Goal: Book appointment/travel/reservation

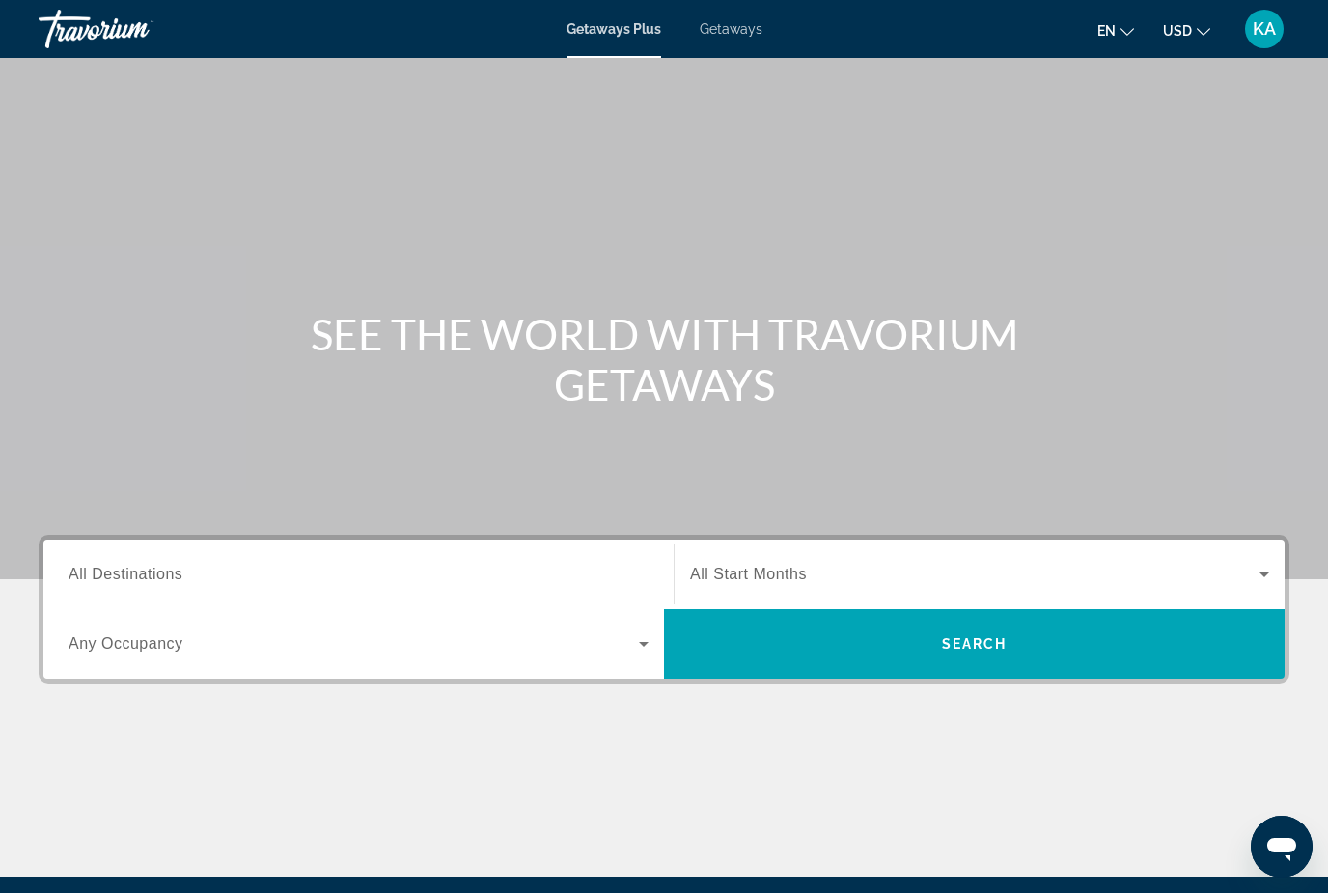
click at [752, 10] on div "Getaways Plus Getaways en English Español Français Italiano Português русский U…" at bounding box center [664, 29] width 1328 height 50
click at [708, 36] on span "Getaways" at bounding box center [731, 28] width 63 height 15
click at [147, 564] on input "Destination All Destinations" at bounding box center [359, 575] width 580 height 23
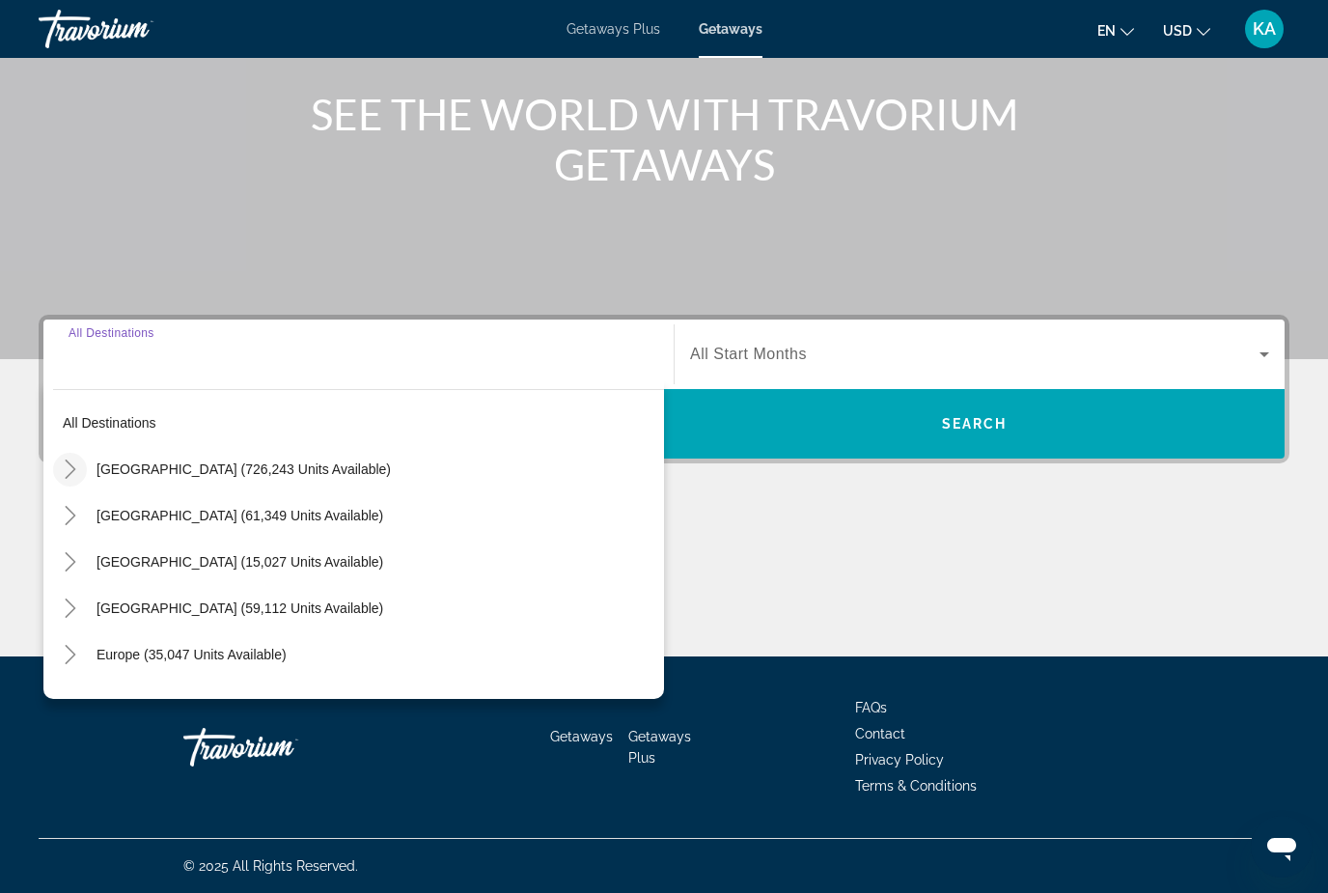
click at [73, 468] on icon "Toggle United States (726,243 units available)" at bounding box center [70, 468] width 11 height 19
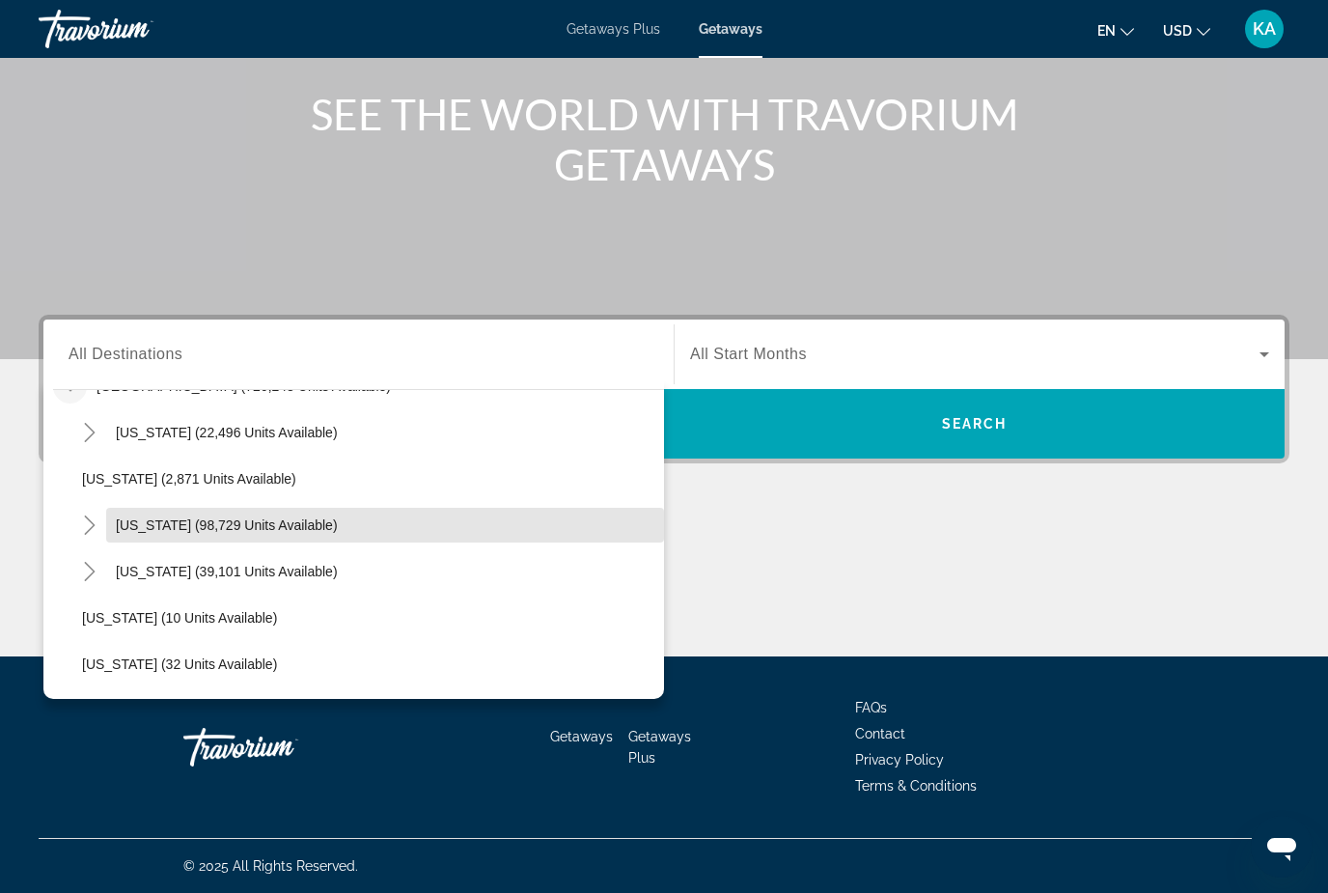
scroll to position [100, 0]
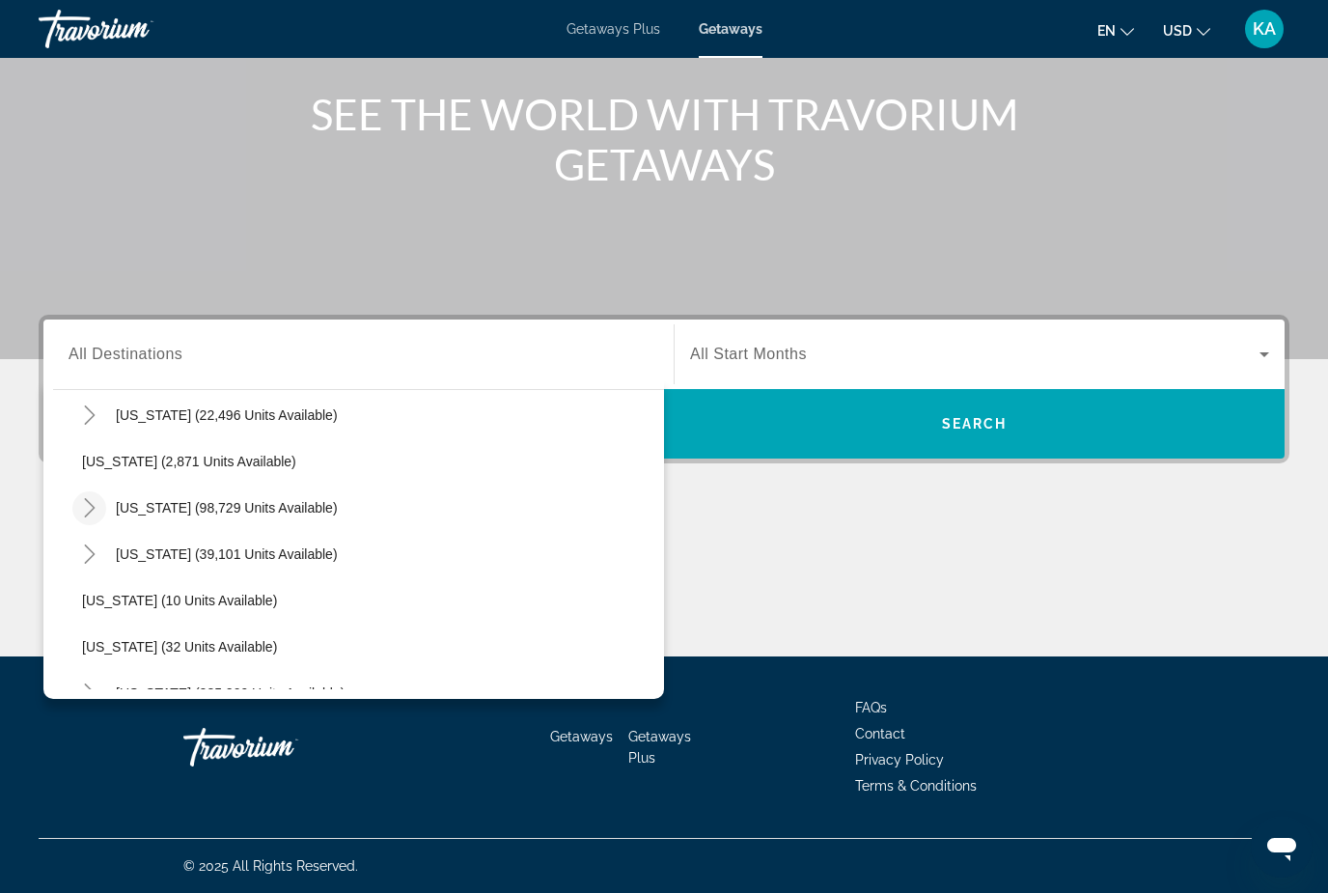
click at [98, 513] on icon "Toggle California (98,729 units available)" at bounding box center [89, 507] width 19 height 19
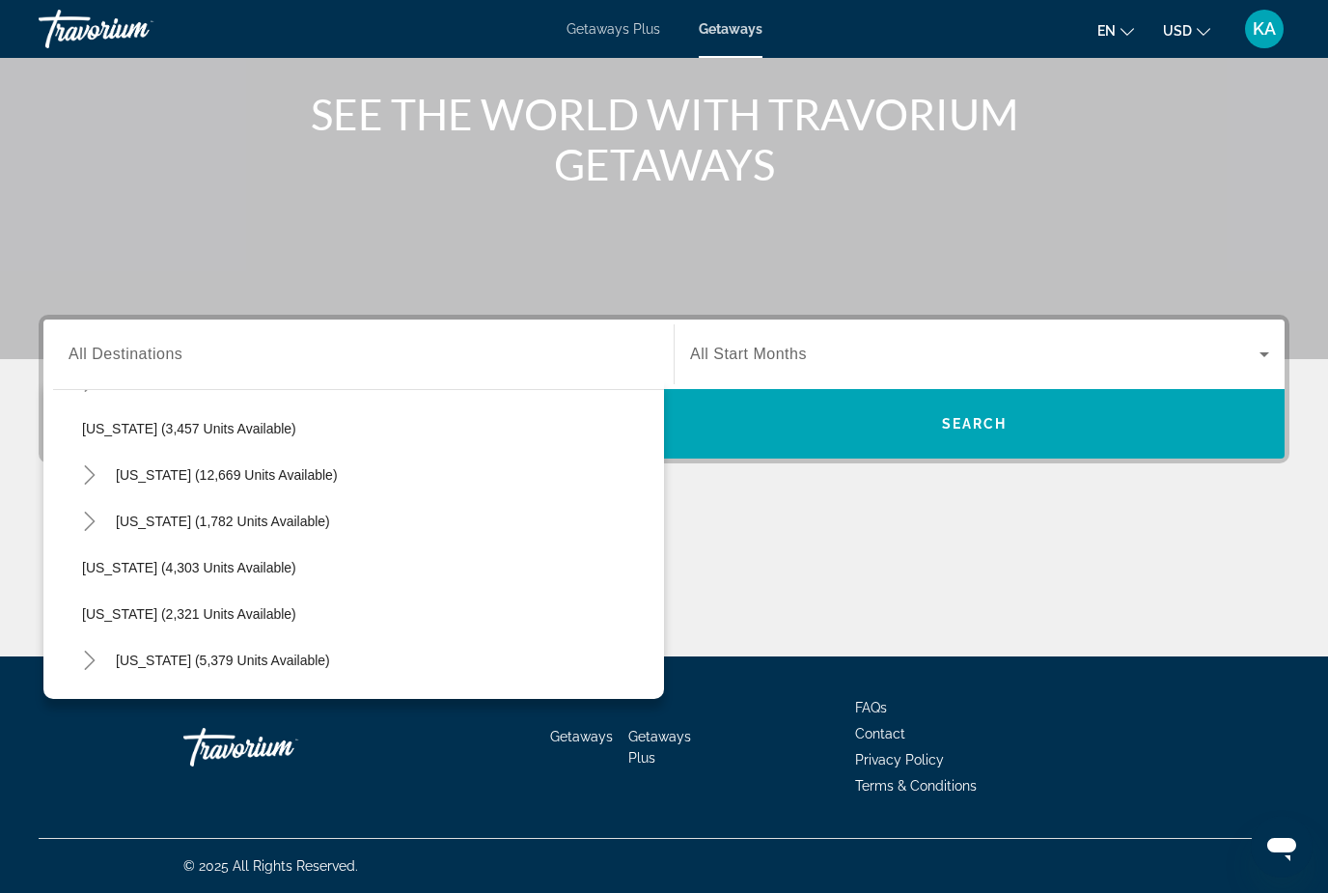
scroll to position [1394, 0]
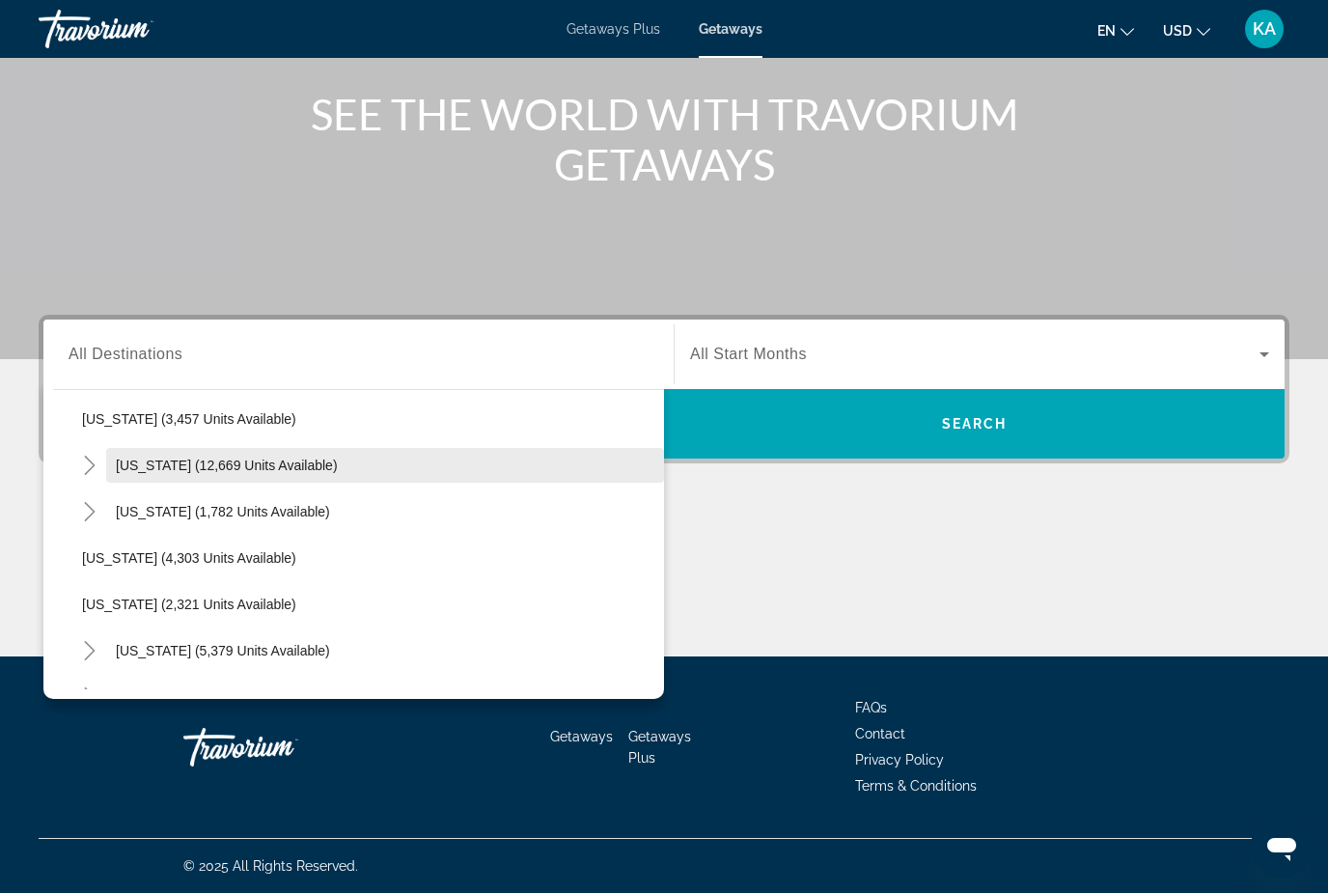
click at [251, 483] on span "Search widget" at bounding box center [385, 465] width 558 height 46
type input "**********"
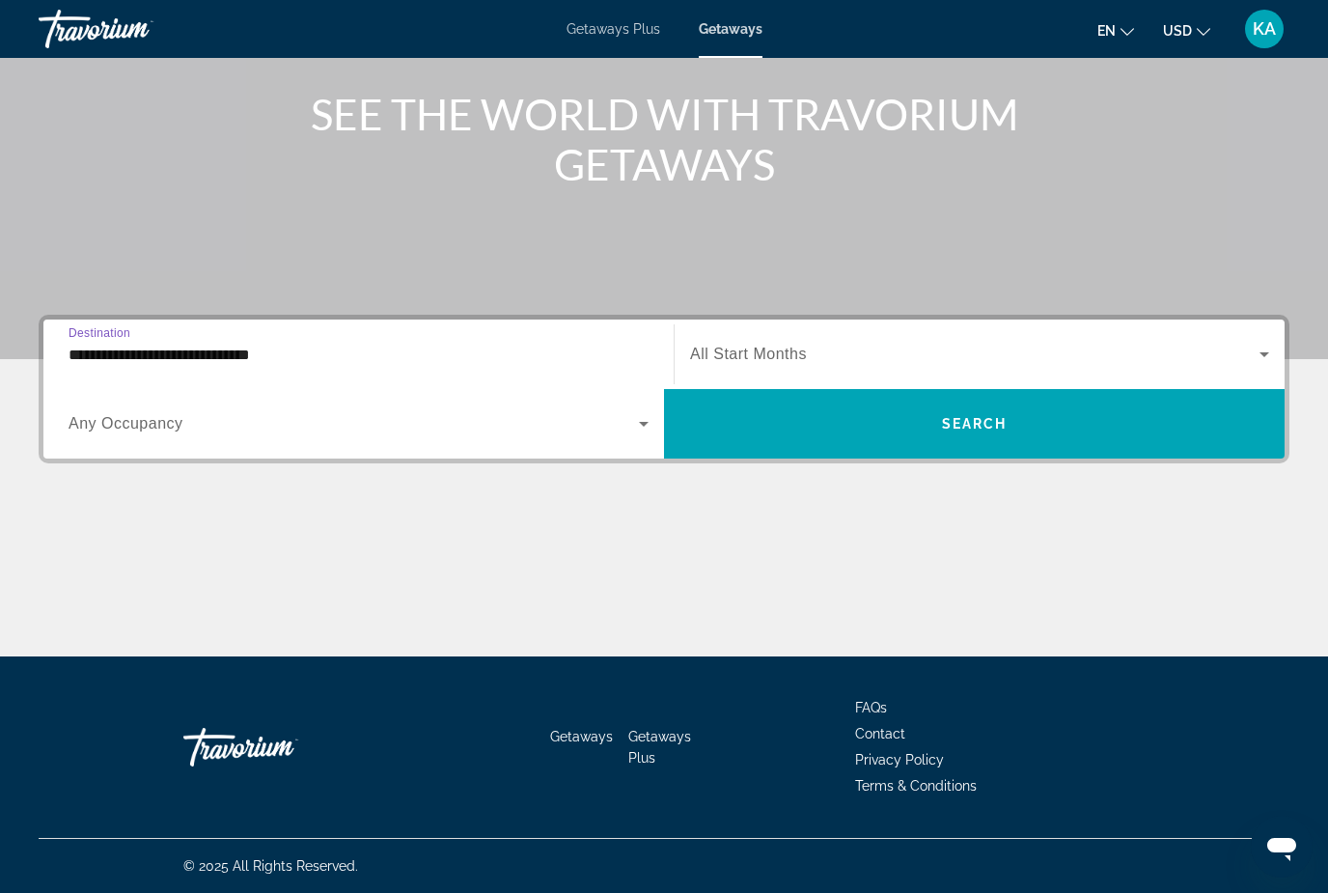
click at [1084, 355] on span "Search widget" at bounding box center [974, 354] width 569 height 23
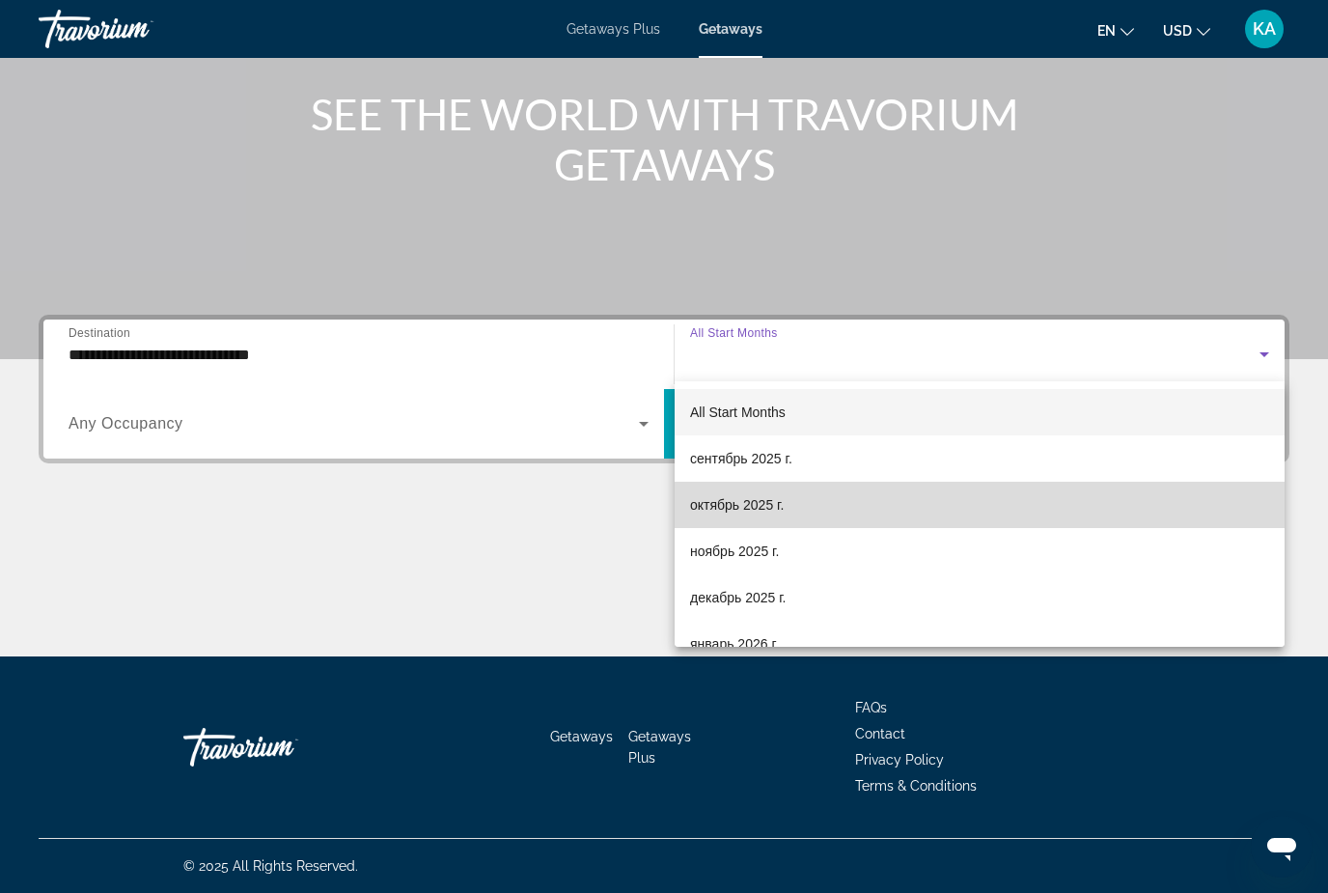
click at [749, 524] on mat-option "октябрь 2025 г." at bounding box center [980, 505] width 610 height 46
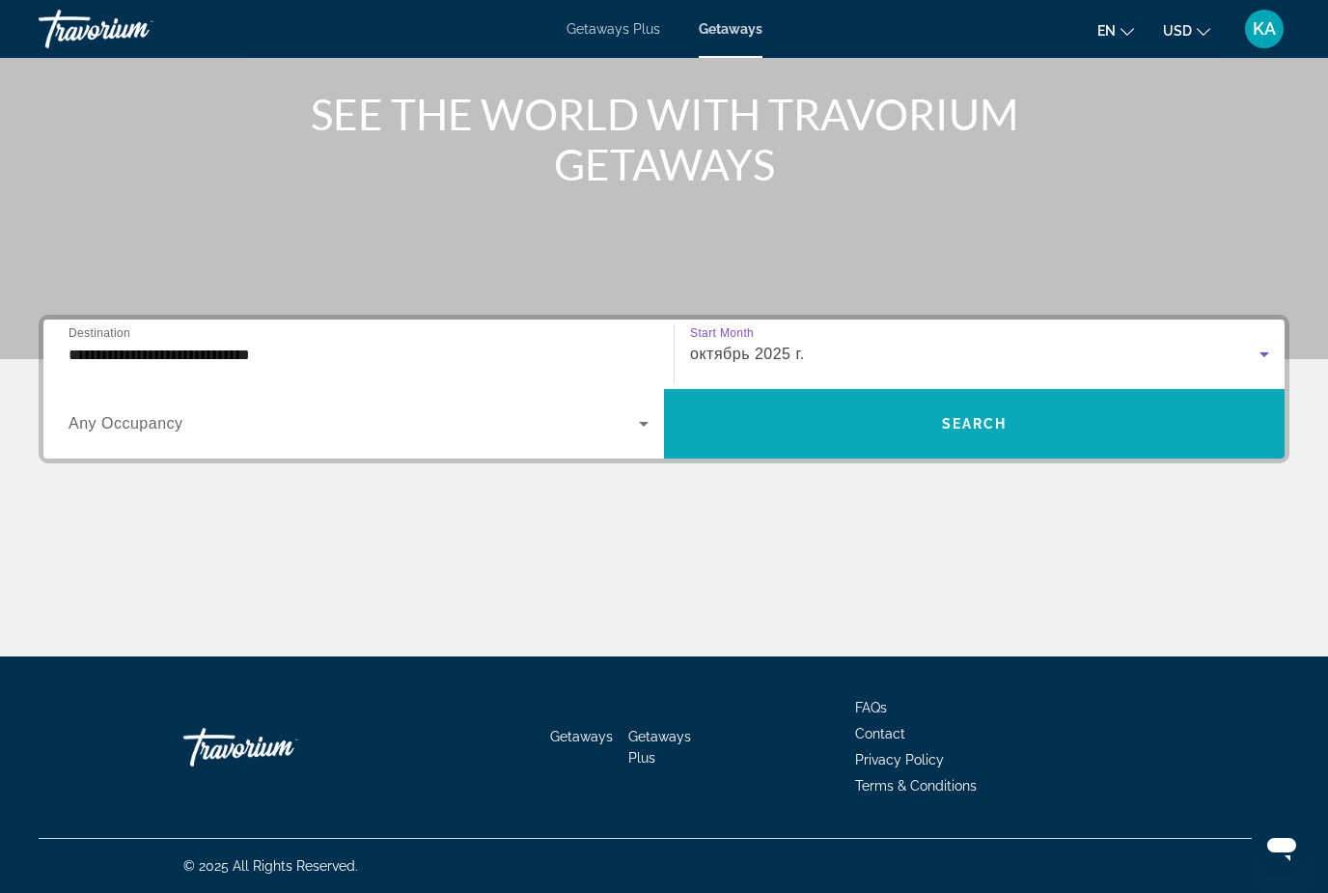
click at [823, 441] on span "Search widget" at bounding box center [974, 424] width 621 height 46
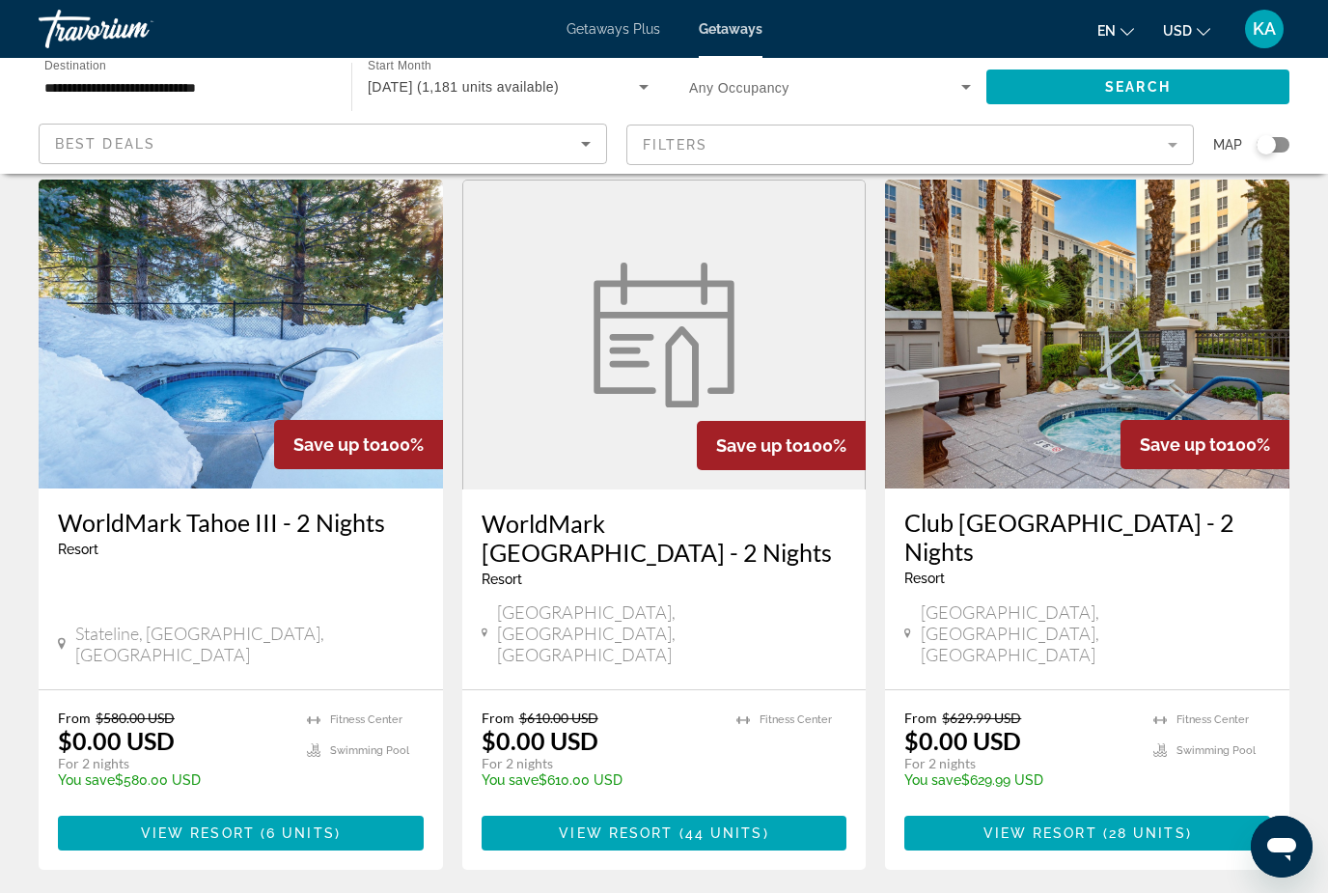
click at [1149, 150] on mat-form-field "Filters" at bounding box center [910, 145] width 569 height 41
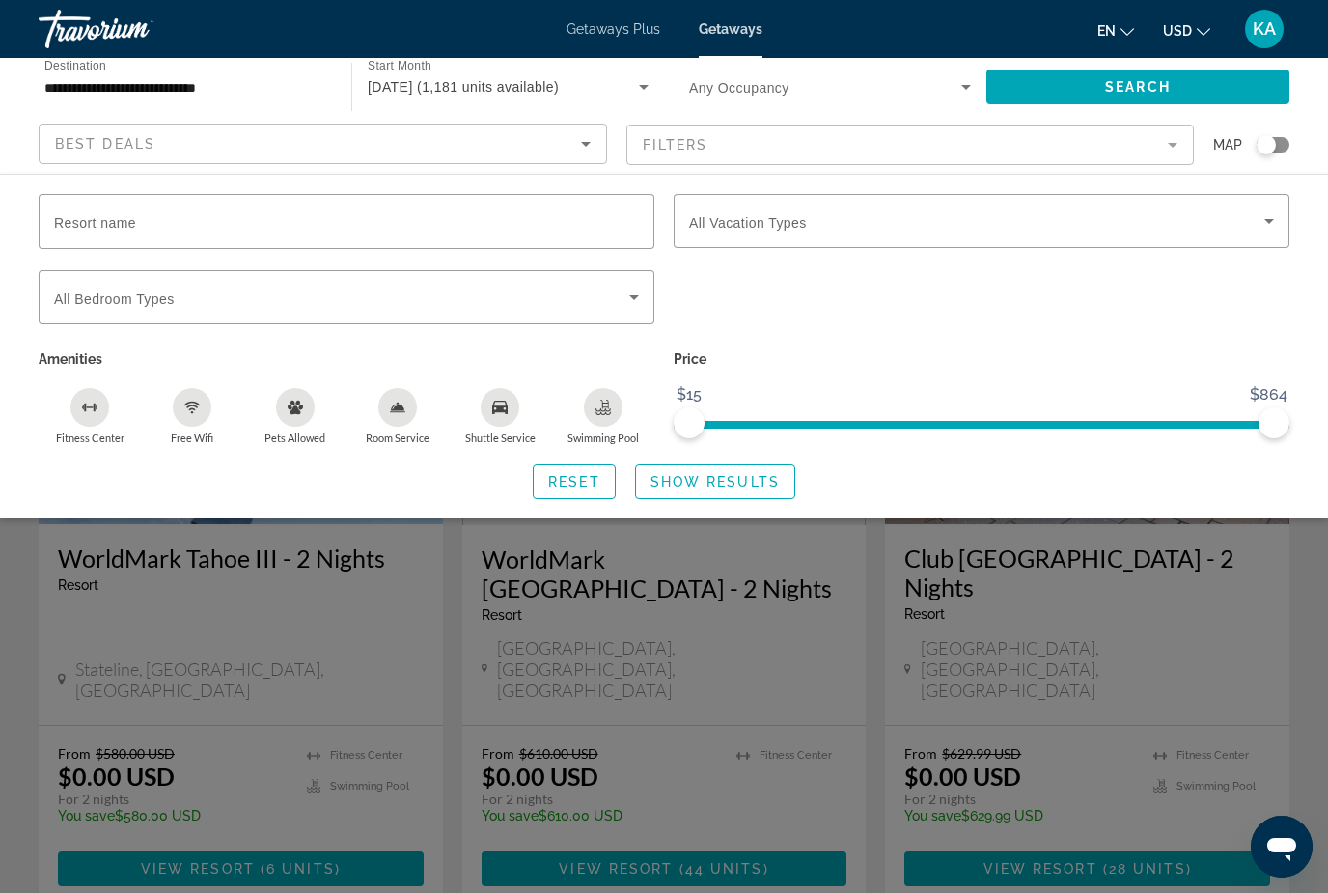
scroll to position [0, 0]
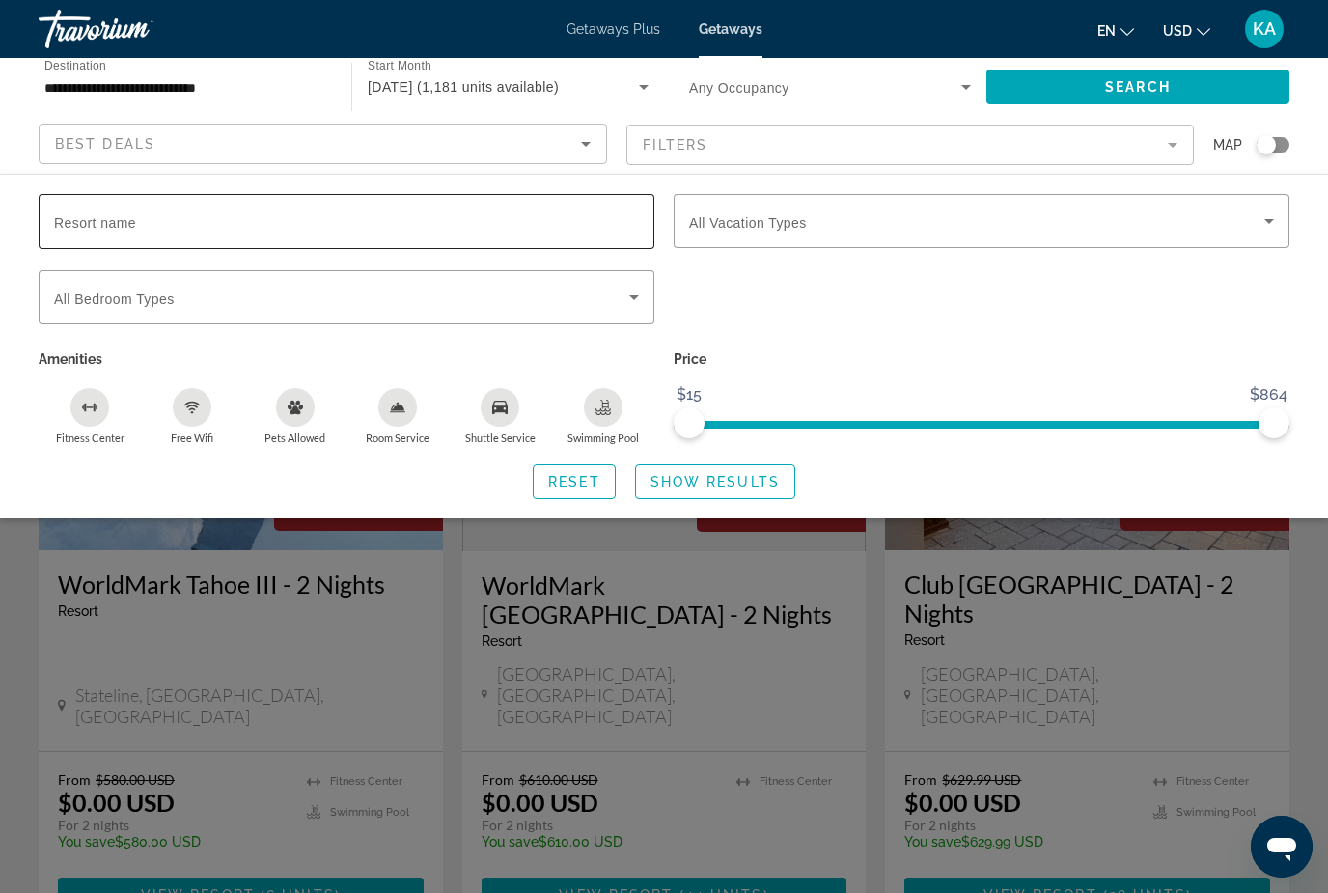
click at [116, 210] on input "Resort name" at bounding box center [346, 221] width 585 height 23
type input "*****"
click at [703, 482] on span "Show Results" at bounding box center [715, 481] width 129 height 15
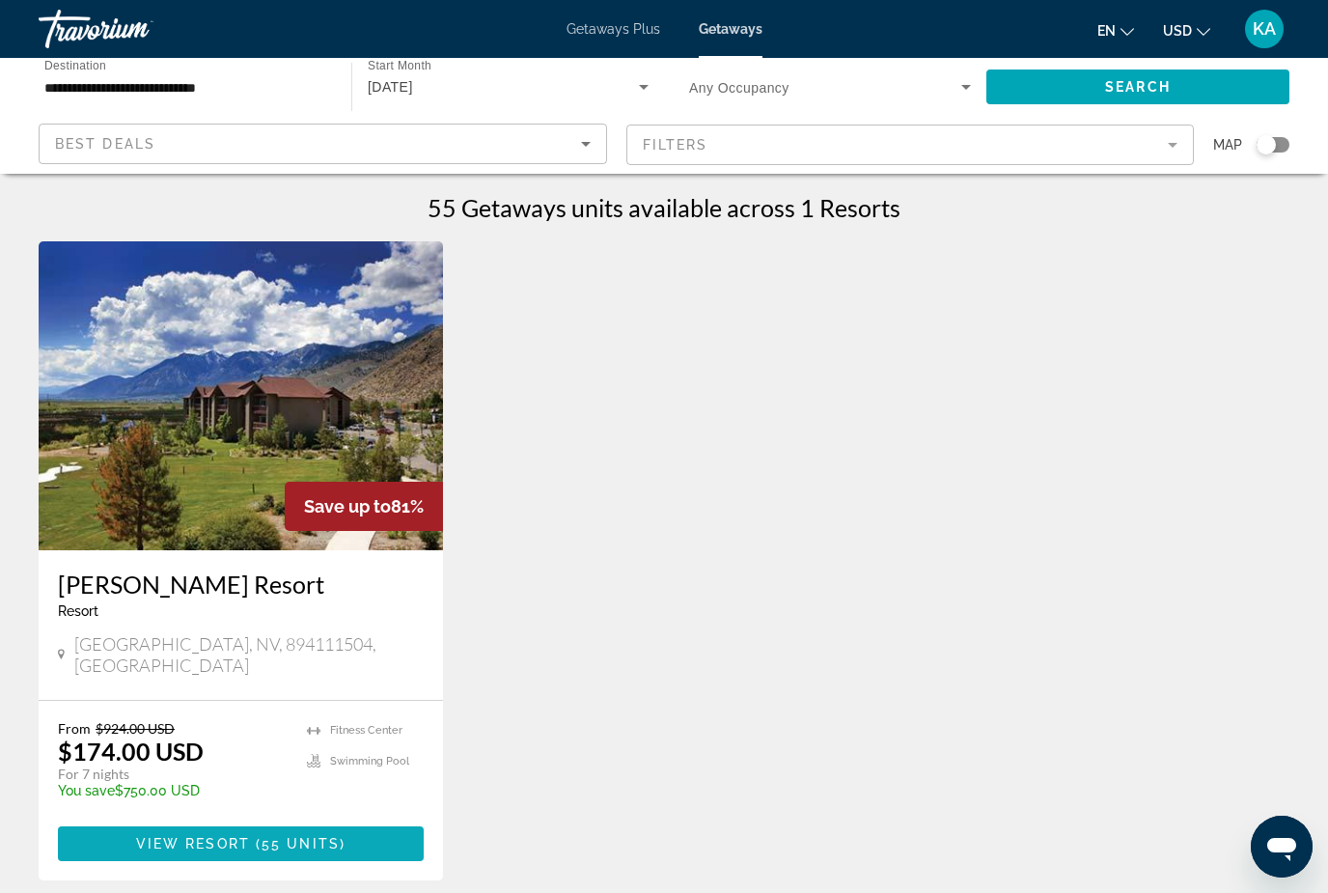
click at [308, 836] on span "55 units" at bounding box center [301, 843] width 78 height 15
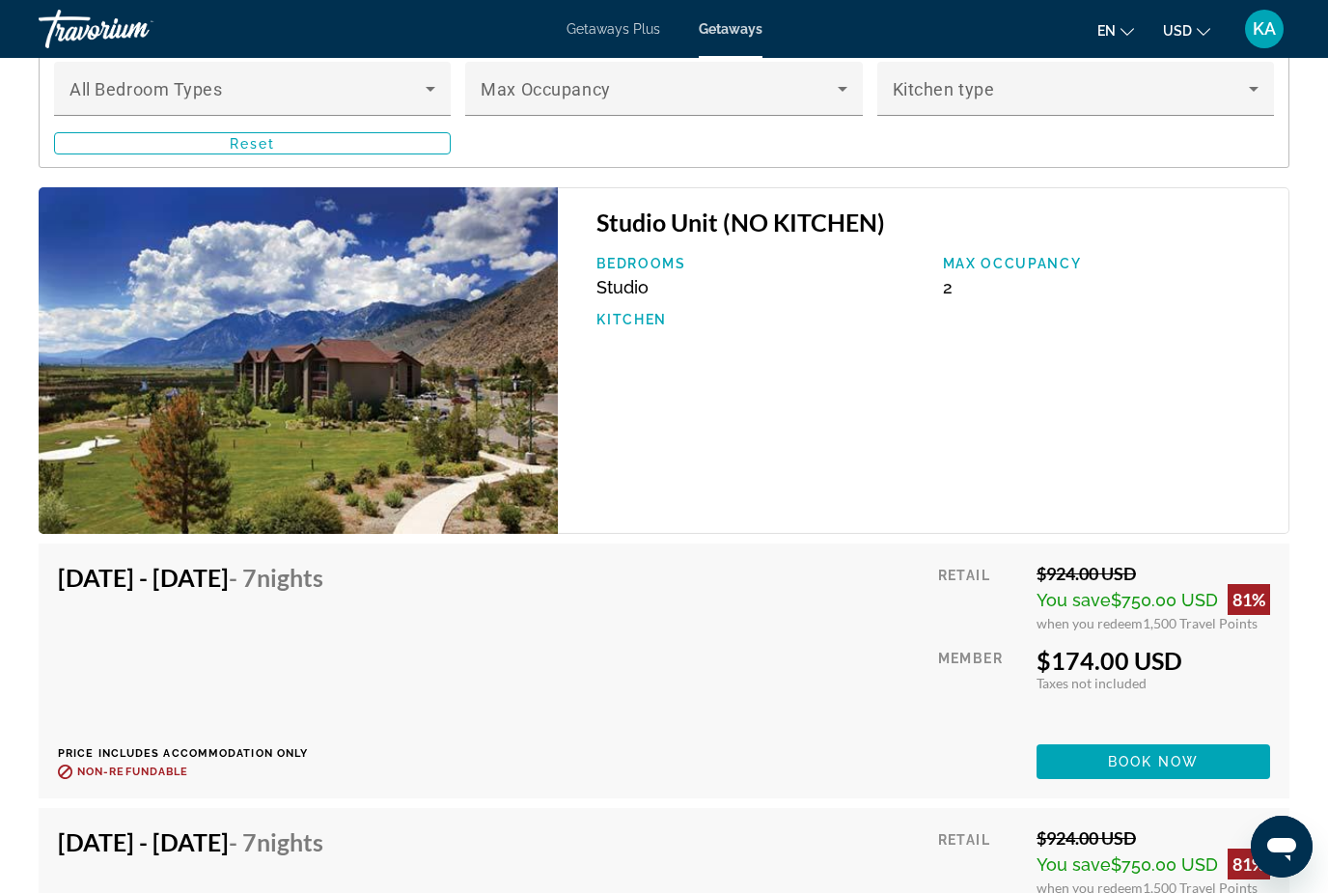
scroll to position [3511, 0]
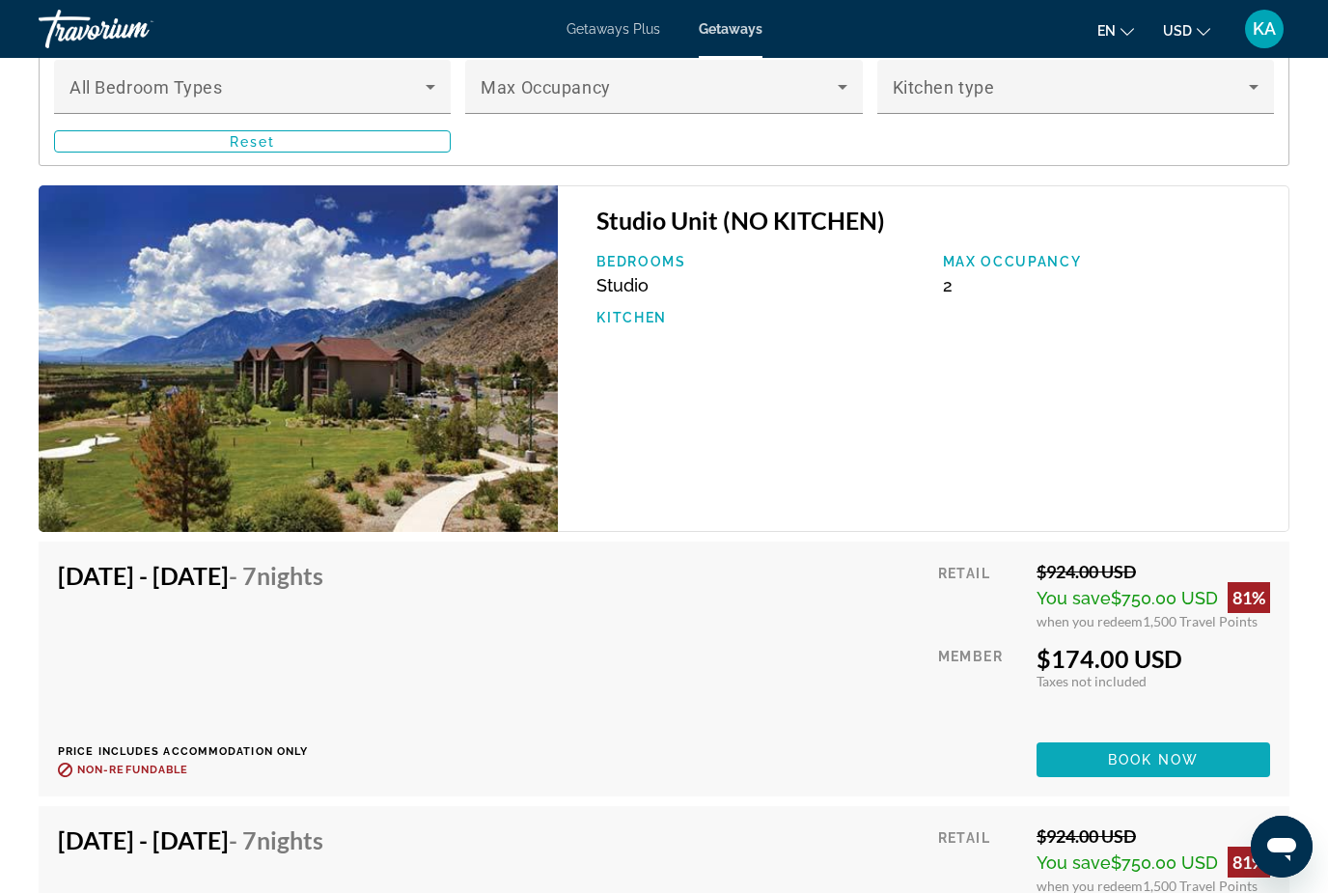
click at [1180, 748] on span "Main content" at bounding box center [1154, 759] width 234 height 46
